Goal: Task Accomplishment & Management: Use online tool/utility

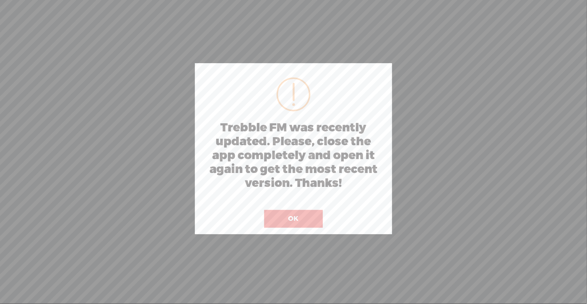
click at [283, 221] on button "OK" at bounding box center [293, 219] width 59 height 18
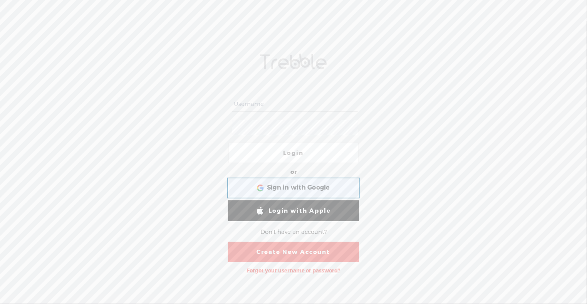
click at [268, 187] on span "Sign in with Google" at bounding box center [298, 188] width 63 height 8
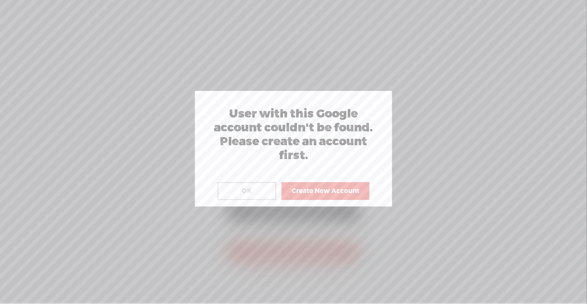
click at [251, 188] on button "OK" at bounding box center [247, 191] width 59 height 18
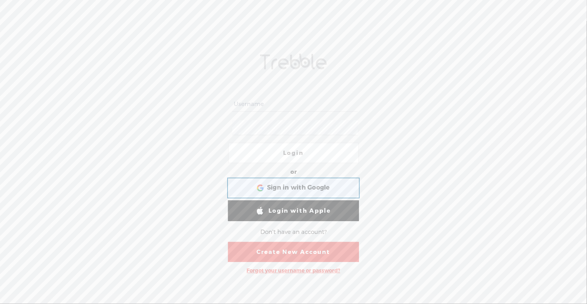
click at [253, 180] on div "Sign in with Google Sign in with Google. Opens in new tab" at bounding box center [294, 188] width 120 height 18
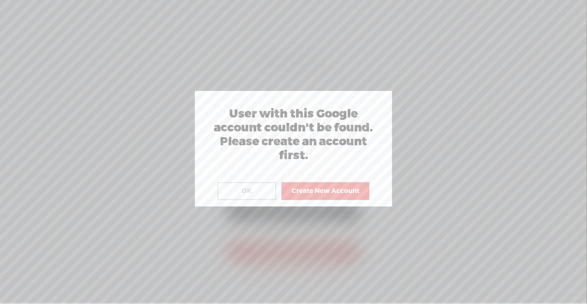
click at [246, 196] on button "OK" at bounding box center [247, 191] width 59 height 18
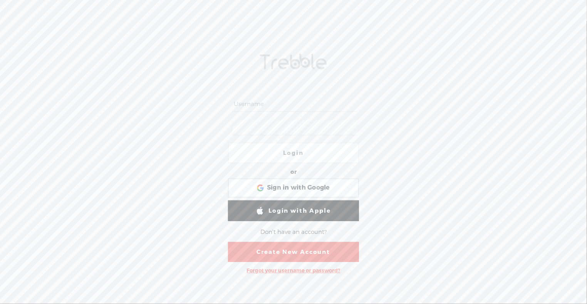
click at [270, 269] on div "Forgot your username or password?" at bounding box center [293, 271] width 101 height 14
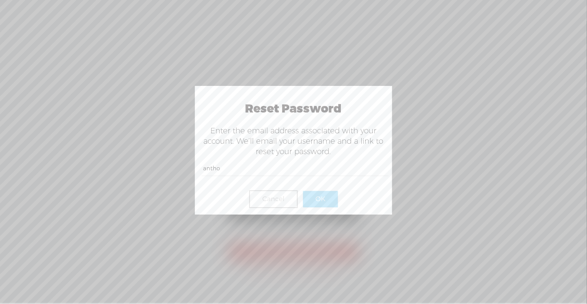
type input "antho"
click at [463, 128] on div at bounding box center [293, 151] width 587 height 303
click at [279, 196] on button "Cancel" at bounding box center [273, 199] width 49 height 18
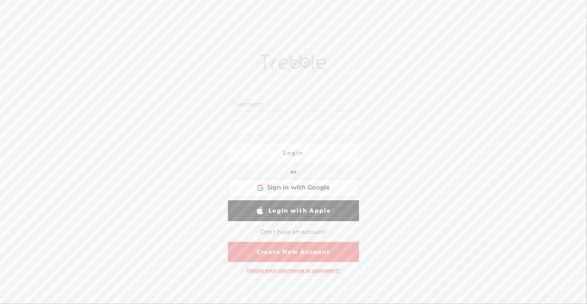
click at [244, 104] on input "text" at bounding box center [294, 104] width 125 height 15
type input "anthony@lobban.us"
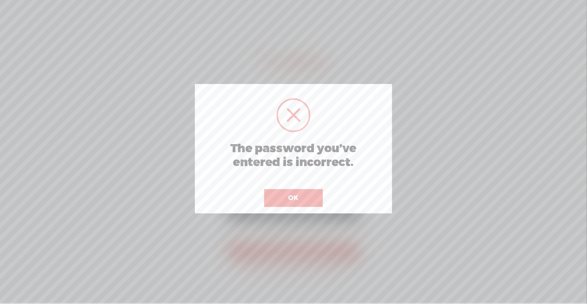
click at [295, 192] on button "OK" at bounding box center [293, 198] width 59 height 18
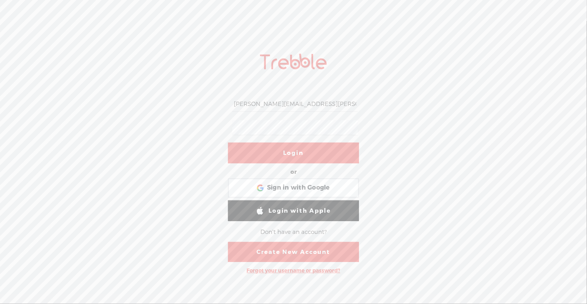
click at [277, 154] on link "Login" at bounding box center [293, 153] width 131 height 21
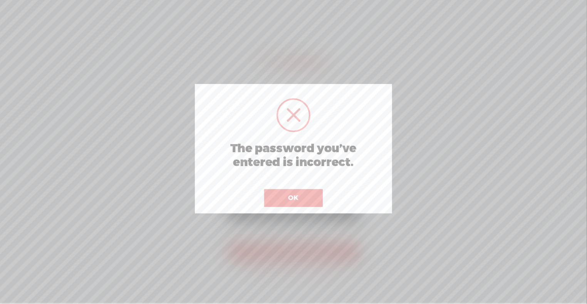
click at [283, 197] on button "OK" at bounding box center [293, 198] width 59 height 18
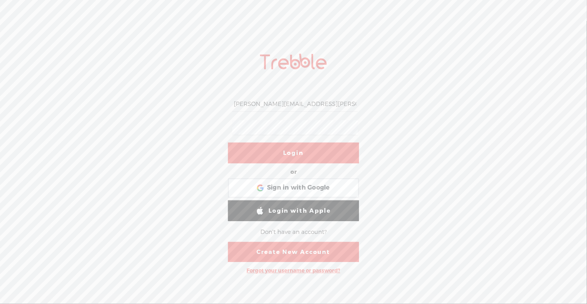
click at [279, 269] on div "Forgot your username or password?" at bounding box center [293, 271] width 101 height 14
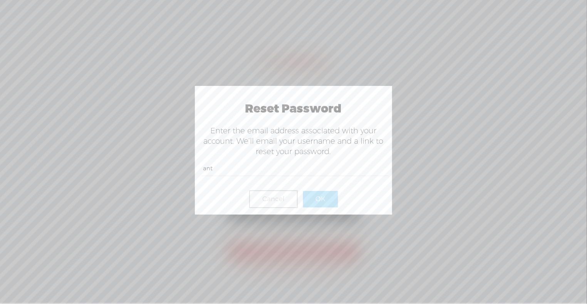
type input "anthony@lobban.us"
click at [316, 192] on button "OK" at bounding box center [320, 199] width 35 height 16
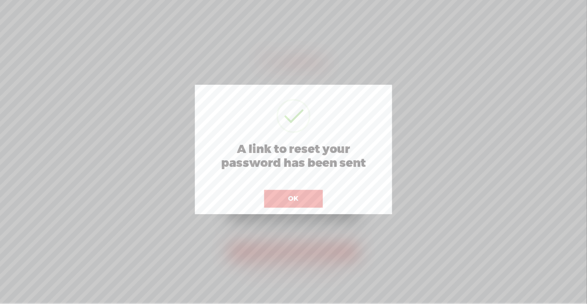
click at [446, 223] on div at bounding box center [293, 151] width 587 height 303
click at [488, 89] on div at bounding box center [293, 151] width 587 height 303
click at [276, 193] on button "OK" at bounding box center [293, 199] width 59 height 18
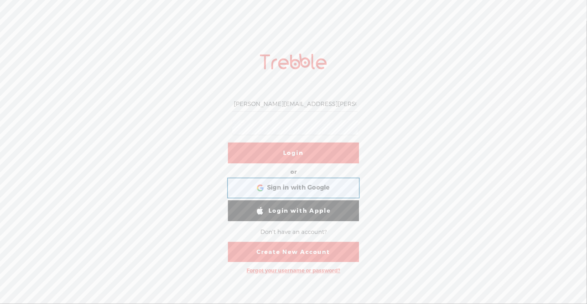
click at [285, 183] on div "Sign in with Google Sign in with Google. Opens in new tab" at bounding box center [294, 188] width 120 height 18
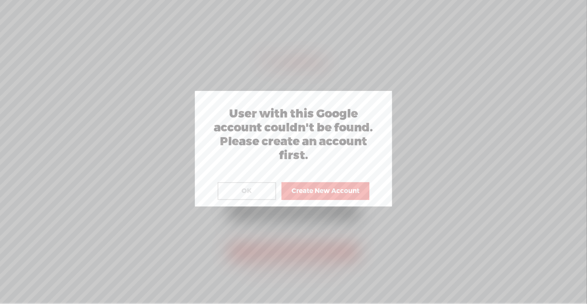
click at [241, 188] on button "OK" at bounding box center [247, 191] width 59 height 18
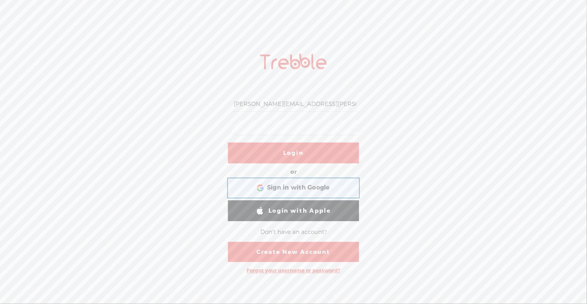
click at [292, 185] on span "Sign in with Google" at bounding box center [298, 188] width 63 height 8
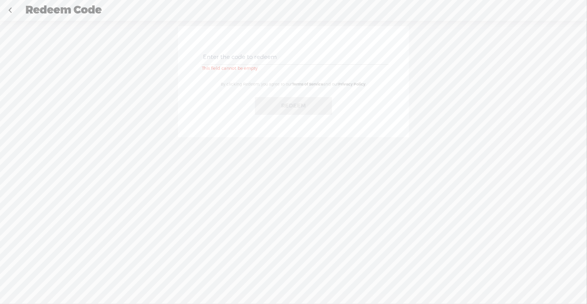
click at [228, 56] on input "text" at bounding box center [295, 57] width 187 height 15
type input "C5DD-3XRB-TAF4-ZW9H-0723"
click at [279, 107] on button "Redeem" at bounding box center [293, 106] width 77 height 18
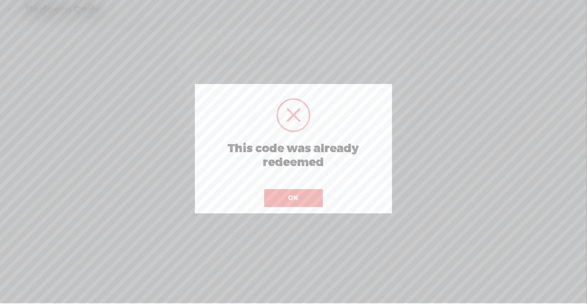
click at [284, 195] on button "OK" at bounding box center [293, 198] width 59 height 18
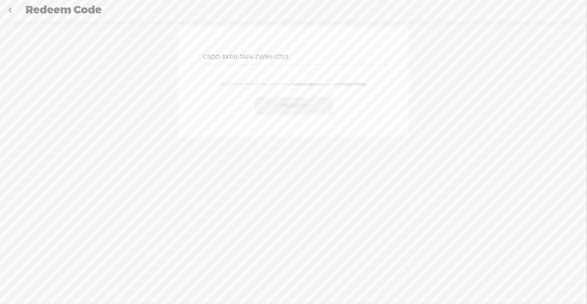
click at [10, 11] on link at bounding box center [9, 10] width 19 height 20
click at [13, 12] on link at bounding box center [9, 10] width 19 height 20
click at [7, 2] on link at bounding box center [9, 10] width 19 height 20
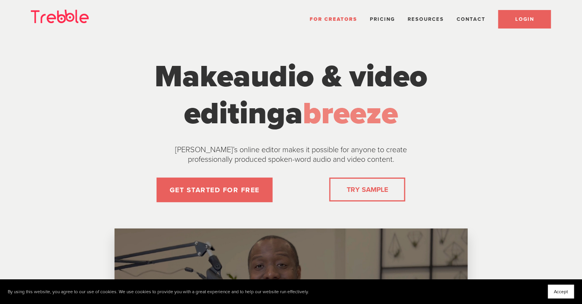
click at [540, 18] on link "LOGIN" at bounding box center [524, 19] width 53 height 19
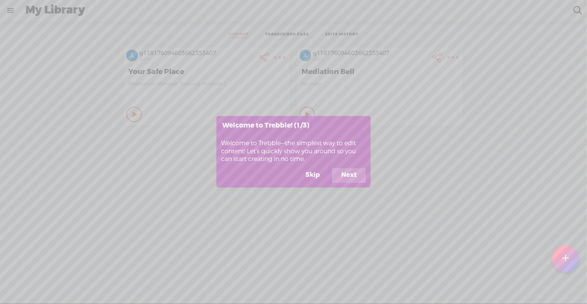
click at [350, 174] on button "Next" at bounding box center [349, 175] width 34 height 15
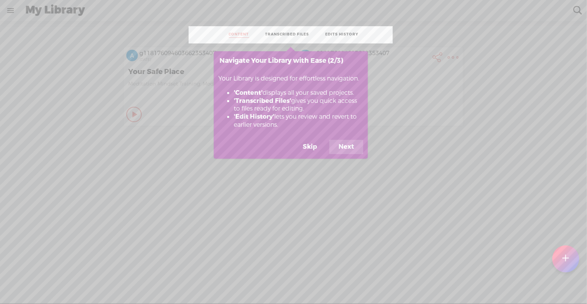
click at [335, 152] on button "Next" at bounding box center [347, 147] width 34 height 15
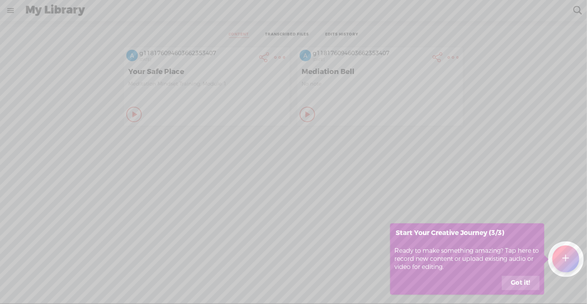
click at [515, 277] on button "Got it!" at bounding box center [521, 283] width 38 height 15
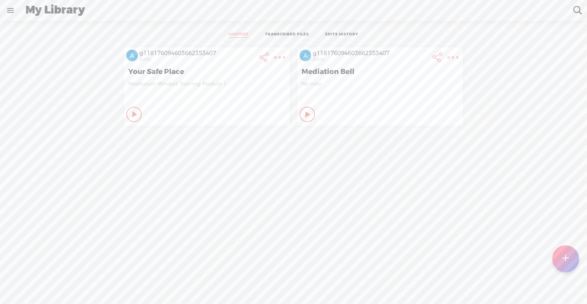
click at [6, 10] on link at bounding box center [10, 10] width 20 height 20
click at [40, 274] on div "SETTINGS" at bounding box center [51, 285] width 90 height 23
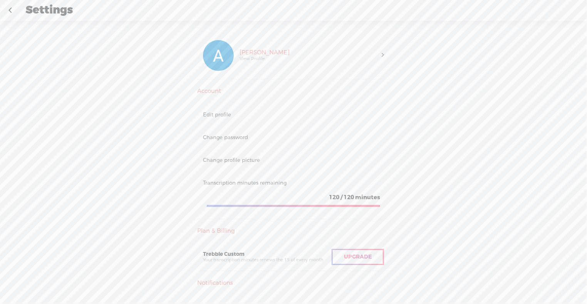
click at [9, 12] on link at bounding box center [9, 10] width 19 height 20
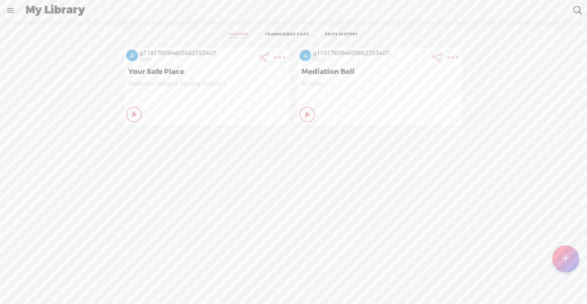
click at [12, 8] on link at bounding box center [10, 10] width 20 height 20
click at [563, 263] on div at bounding box center [566, 259] width 27 height 27
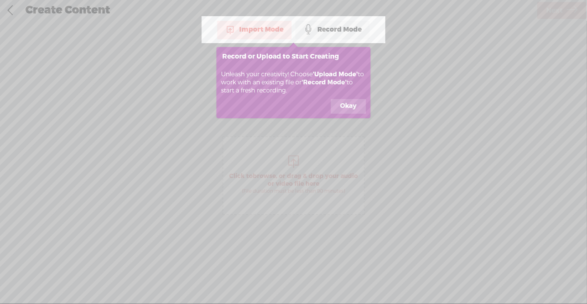
click at [343, 102] on button "Okay" at bounding box center [348, 106] width 35 height 15
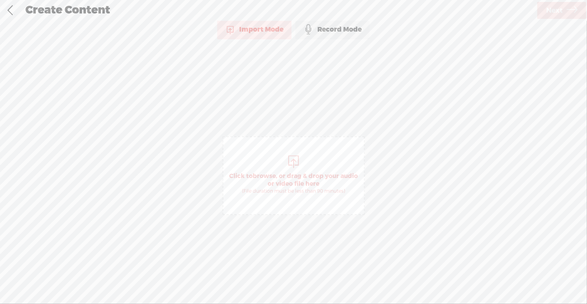
click at [288, 150] on span "Click to browse , or drag & drop your audio or video file here (File duration m…" at bounding box center [294, 175] width 142 height 79
click at [562, 8] on span "Next" at bounding box center [555, 11] width 17 height 20
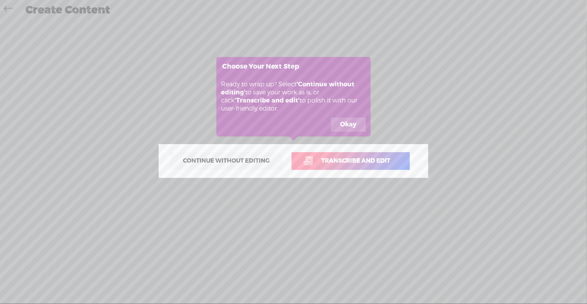
click at [334, 113] on div "Ready to wrap up? Select 'Continue without editing' to save your work as is, or…" at bounding box center [294, 96] width 154 height 41
click at [344, 128] on button "Okay" at bounding box center [348, 125] width 35 height 15
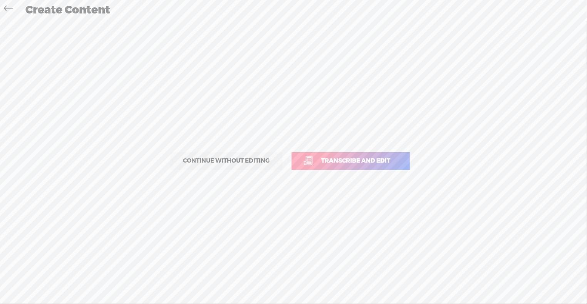
click at [340, 164] on span "Transcribe and edit" at bounding box center [355, 161] width 85 height 9
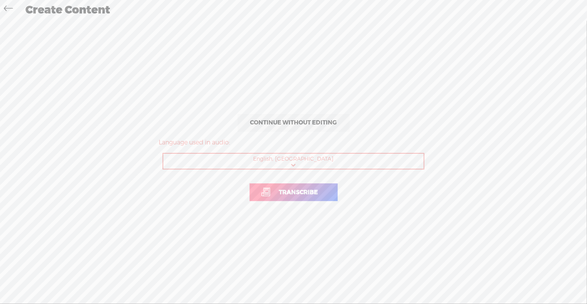
click at [319, 185] on link "Transcribe" at bounding box center [294, 192] width 88 height 18
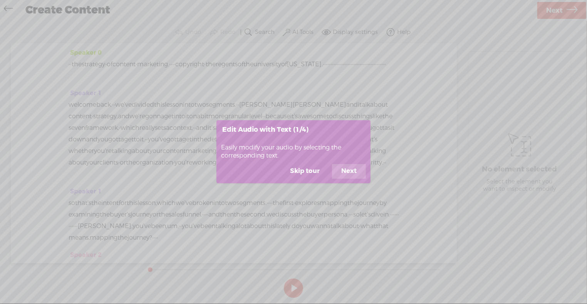
click at [340, 170] on button "Next" at bounding box center [349, 171] width 34 height 15
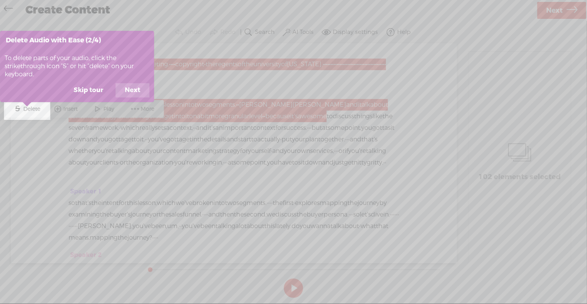
click at [139, 94] on button "Next" at bounding box center [133, 90] width 34 height 15
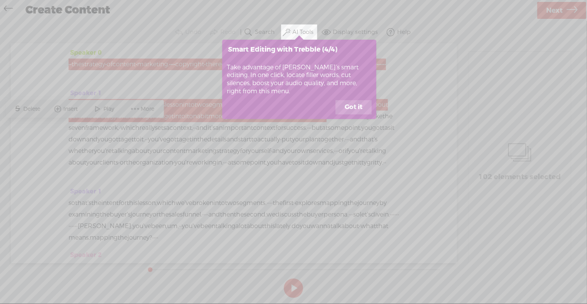
click at [364, 108] on button "Got it" at bounding box center [354, 107] width 36 height 15
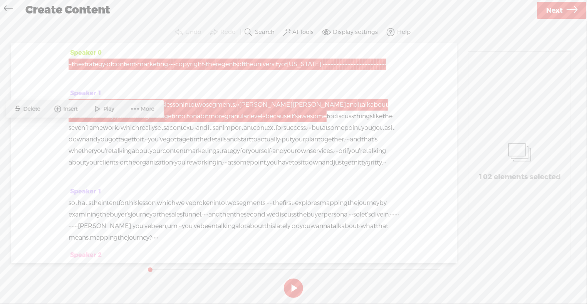
click at [384, 168] on span "·" at bounding box center [385, 163] width 2 height 12
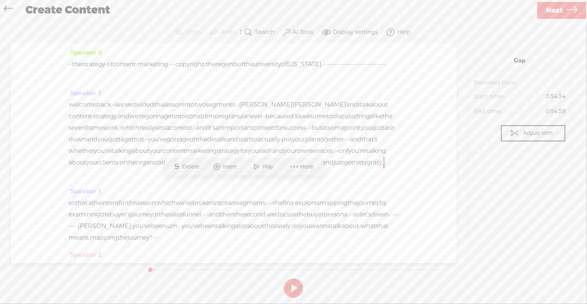
click at [192, 209] on span "we've" at bounding box center [184, 203] width 17 height 12
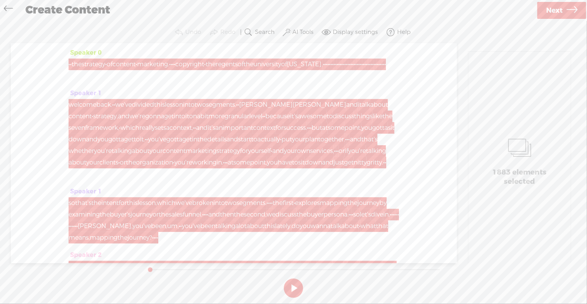
click at [108, 142] on span "you" at bounding box center [103, 140] width 11 height 12
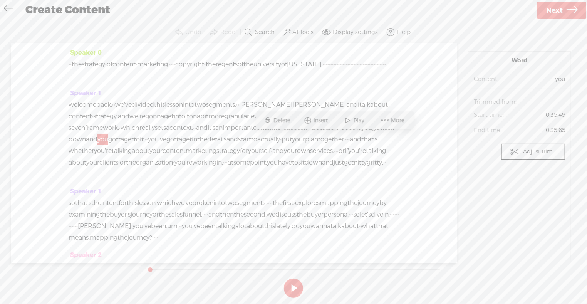
click at [551, 8] on span "Next" at bounding box center [555, 11] width 17 height 20
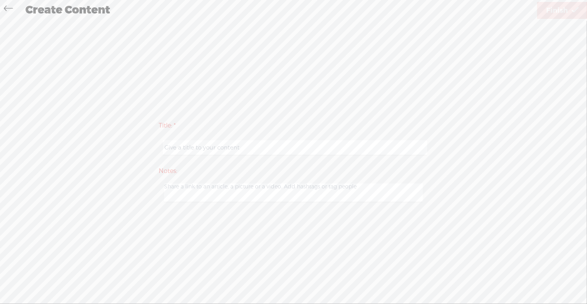
click at [7, 6] on icon at bounding box center [8, 9] width 9 height 17
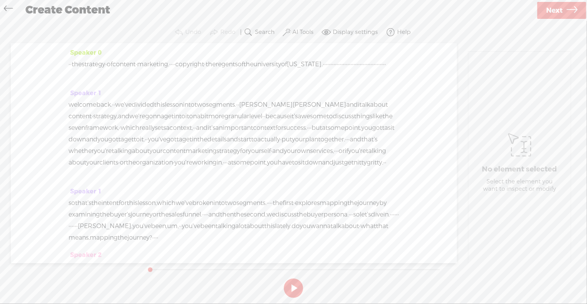
click at [7, 7] on icon at bounding box center [8, 9] width 9 height 17
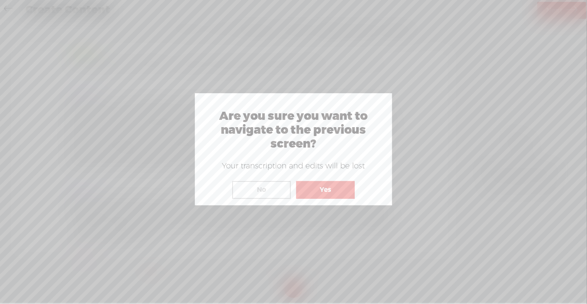
click at [332, 190] on button "Yes" at bounding box center [325, 190] width 59 height 18
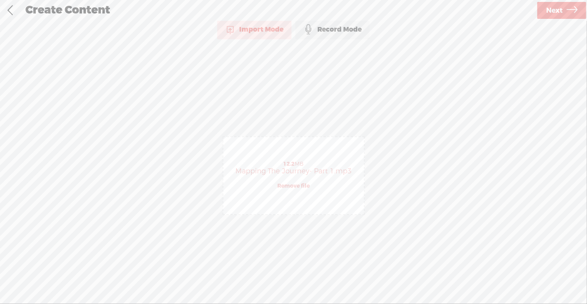
click at [268, 160] on div "12.2 MB Mapping The Journey- Part 1.mp3 Remove file" at bounding box center [294, 175] width 141 height 77
click at [290, 189] on link "Remove file" at bounding box center [294, 186] width 32 height 7
click at [276, 176] on span "browse" at bounding box center [264, 176] width 23 height 8
click at [562, 8] on span "Next" at bounding box center [555, 11] width 17 height 20
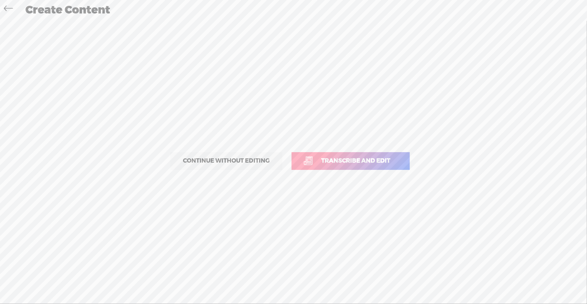
click at [369, 157] on span "Transcribe and edit" at bounding box center [355, 161] width 85 height 9
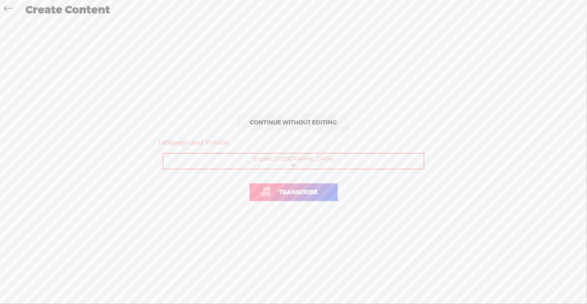
click at [321, 188] on span "Transcribe" at bounding box center [298, 192] width 55 height 9
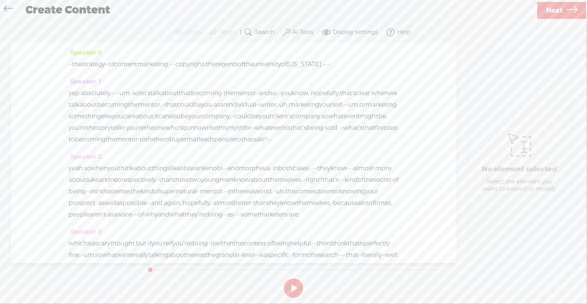
click at [321, 188] on div "Speaker 2 yeah. so when you think about things like obi wan kenobi · · · and mo…" at bounding box center [234, 188] width 331 height 75
